Goal: Information Seeking & Learning: Learn about a topic

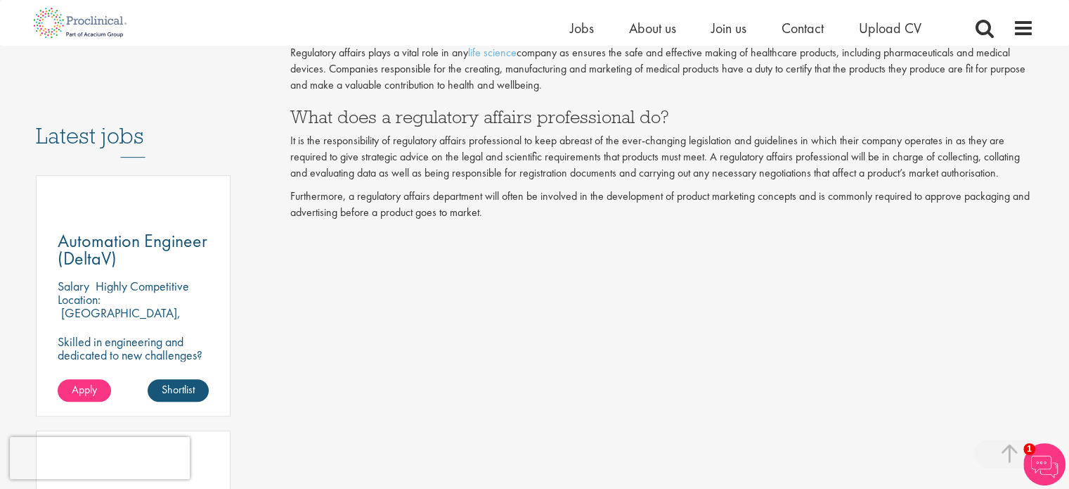
scroll to position [703, 0]
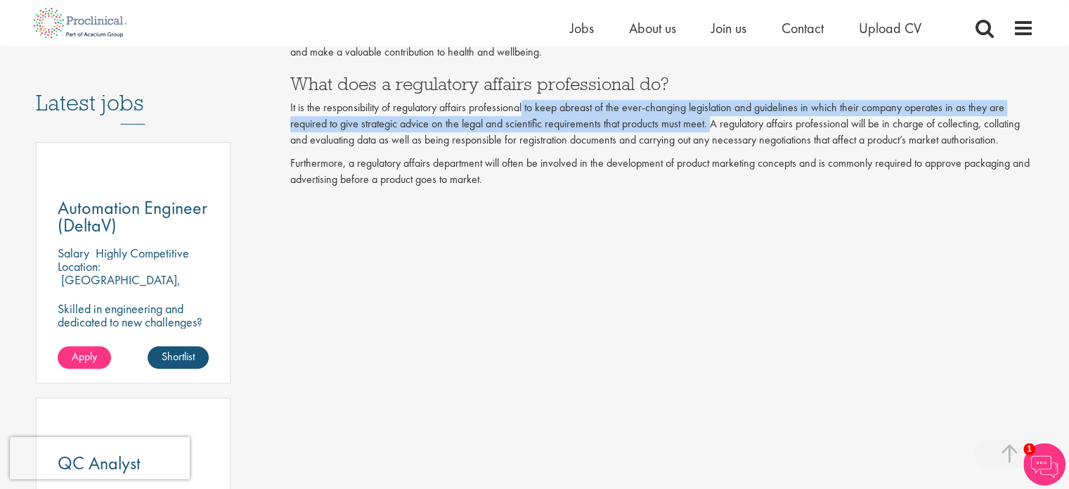
drag, startPoint x: 523, startPoint y: 103, endPoint x: 709, endPoint y: 120, distance: 186.3
click at [709, 120] on p "It is the responsibility of regulatory affairs professional to keep abreast of …" at bounding box center [662, 124] width 744 height 49
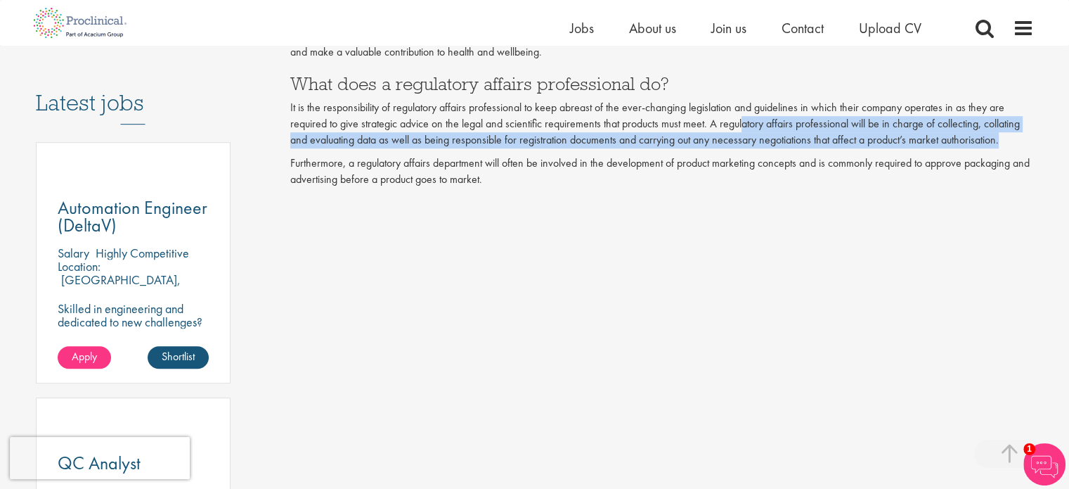
drag, startPoint x: 741, startPoint y: 120, endPoint x: 1032, endPoint y: 141, distance: 291.8
click at [1032, 141] on p "It is the responsibility of regulatory affairs professional to keep abreast of …" at bounding box center [662, 124] width 744 height 49
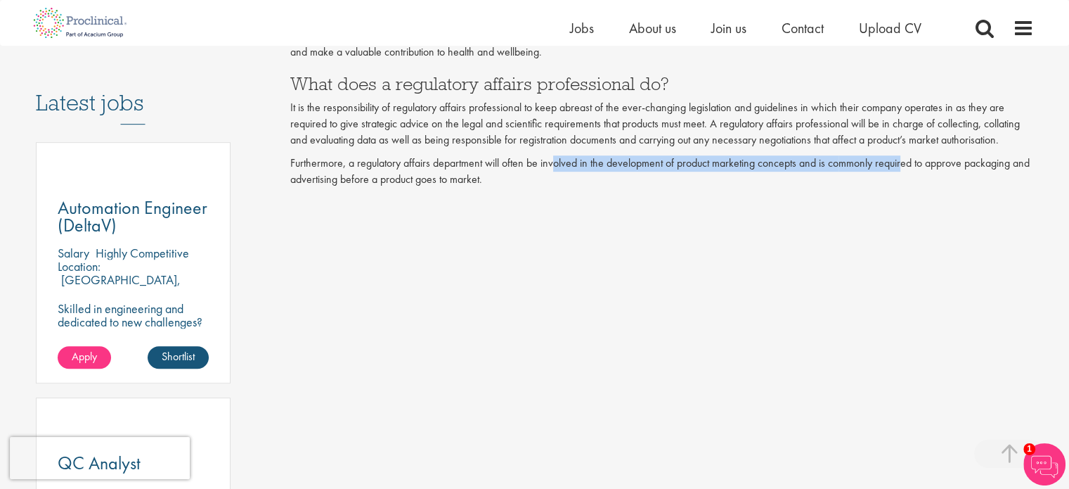
drag, startPoint x: 555, startPoint y: 162, endPoint x: 912, endPoint y: 169, distance: 357.2
click at [908, 169] on p "Furthermore, a regulatory affairs department will often be involved in the deve…" at bounding box center [662, 171] width 744 height 32
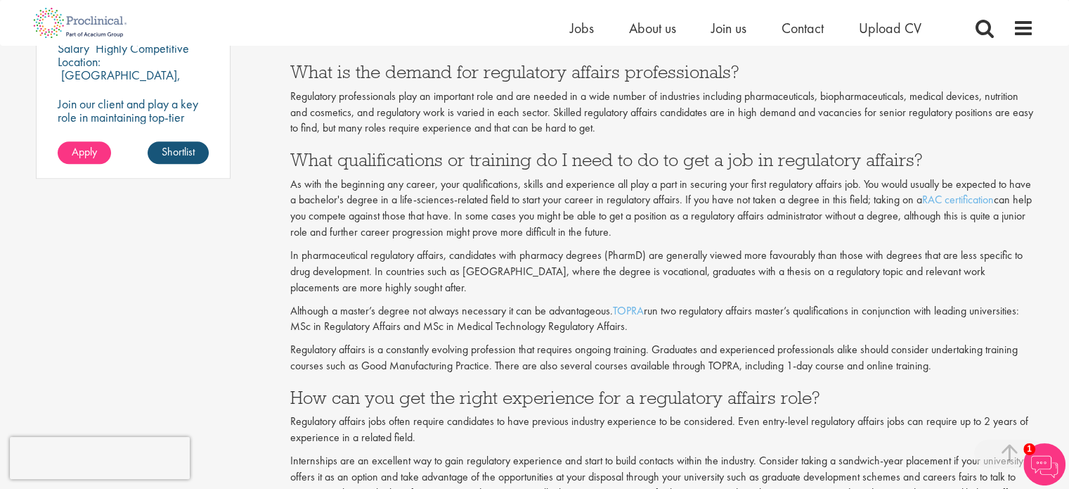
scroll to position [1195, 0]
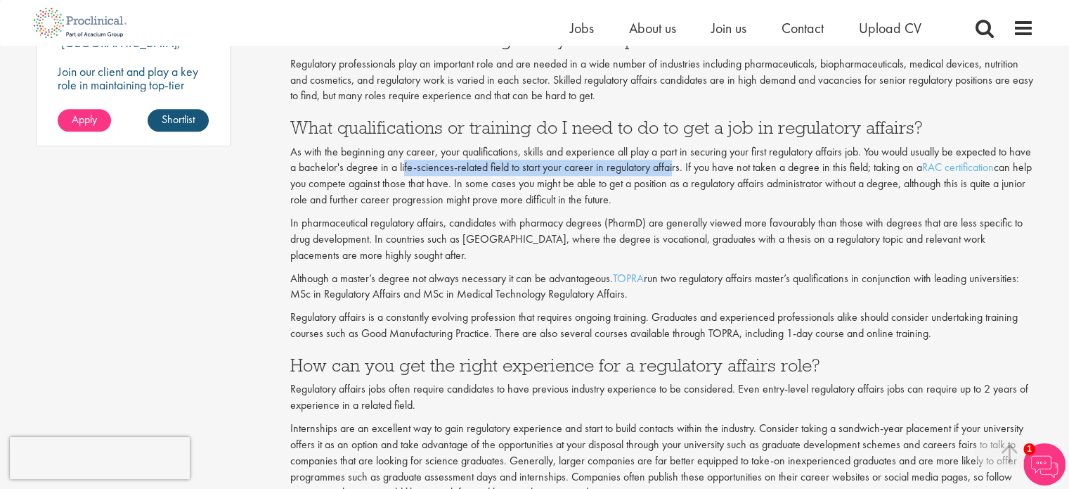
drag, startPoint x: 427, startPoint y: 169, endPoint x: 696, endPoint y: 168, distance: 269.3
click at [696, 168] on p "As with the beginning any career, your qualifications, skills and experience al…" at bounding box center [662, 176] width 744 height 64
drag, startPoint x: 501, startPoint y: 185, endPoint x: 1051, endPoint y: 192, distance: 549.8
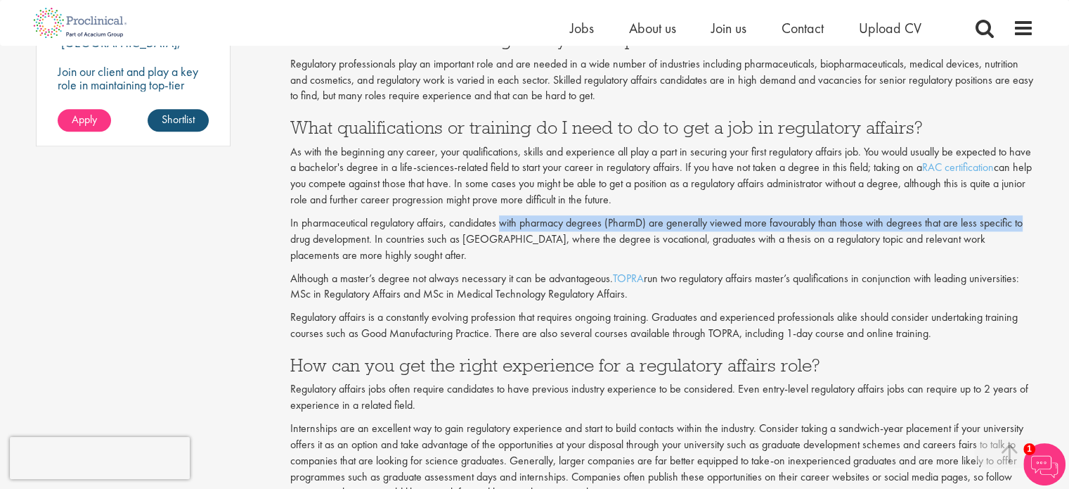
drag, startPoint x: 504, startPoint y: 224, endPoint x: 1053, endPoint y: 213, distance: 549.2
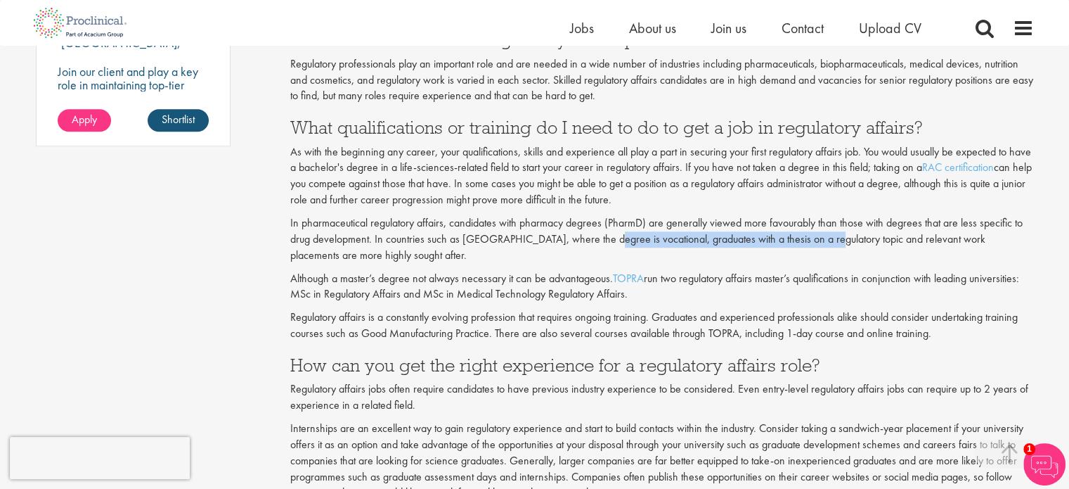
drag, startPoint x: 593, startPoint y: 243, endPoint x: 813, endPoint y: 231, distance: 219.7
click at [813, 231] on p "In pharmaceutical regulatory affairs, candidates with pharmacy degrees (PharmD)…" at bounding box center [662, 239] width 744 height 49
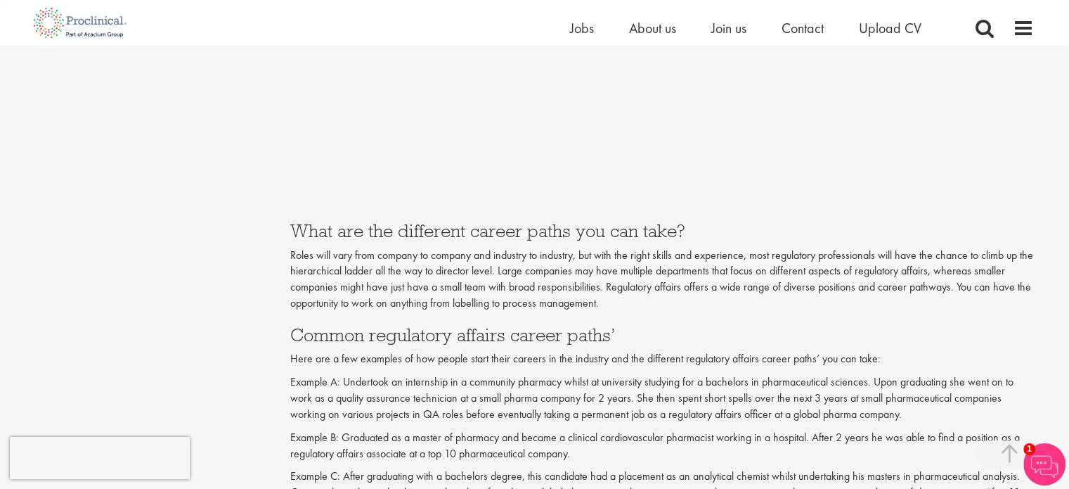
scroll to position [2179, 0]
